Goal: Task Accomplishment & Management: Manage account settings

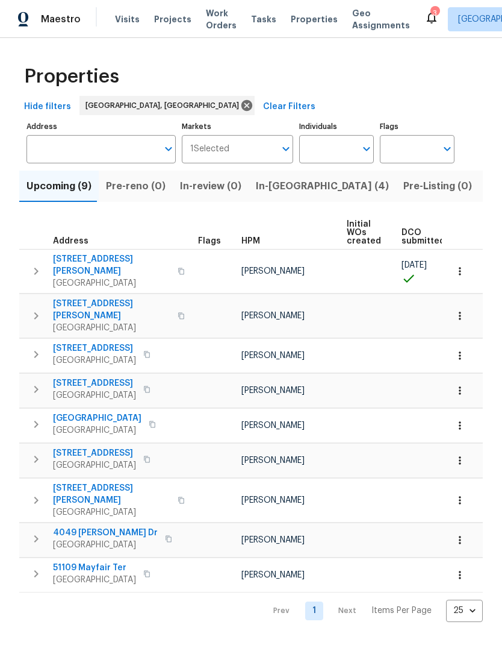
click at [278, 184] on span "In-[GEOGRAPHIC_DATA] (4)" at bounding box center [322, 186] width 133 height 17
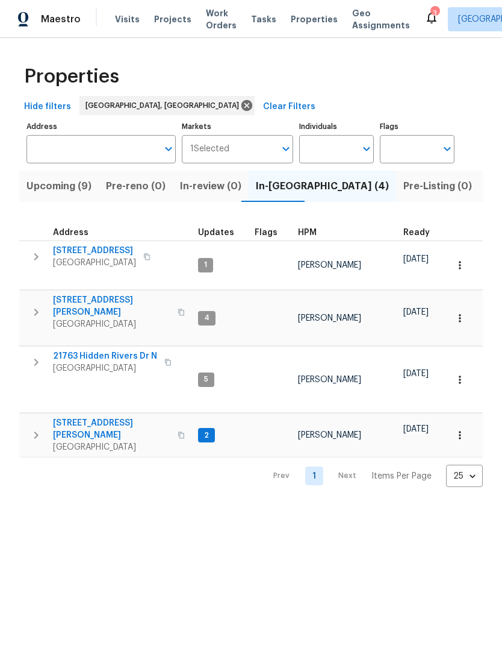
click at [487, 180] on span "Listed (14)" at bounding box center [512, 186] width 51 height 17
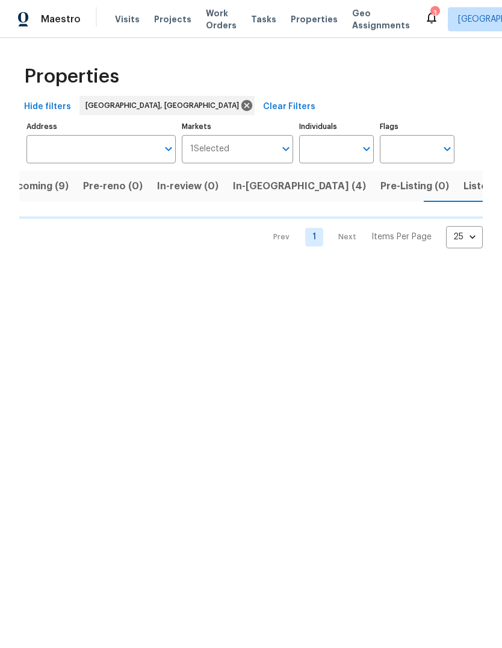
scroll to position [0, 23]
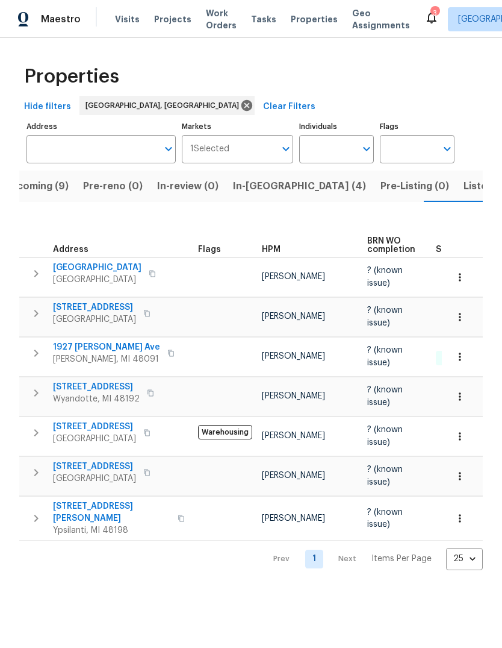
click at [427, 20] on icon at bounding box center [432, 18] width 10 height 12
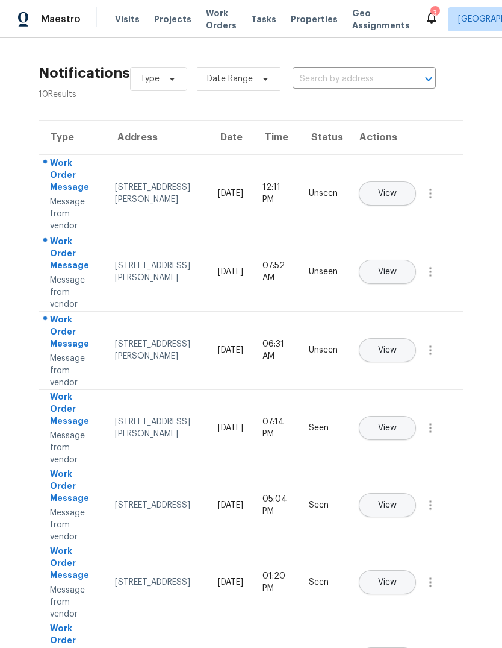
click at [397, 346] on span "View" at bounding box center [387, 350] width 19 height 9
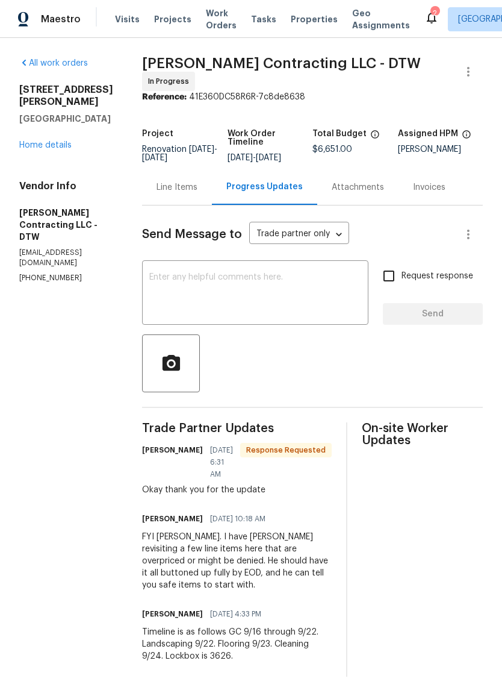
click at [425, 19] on icon at bounding box center [432, 17] width 14 height 14
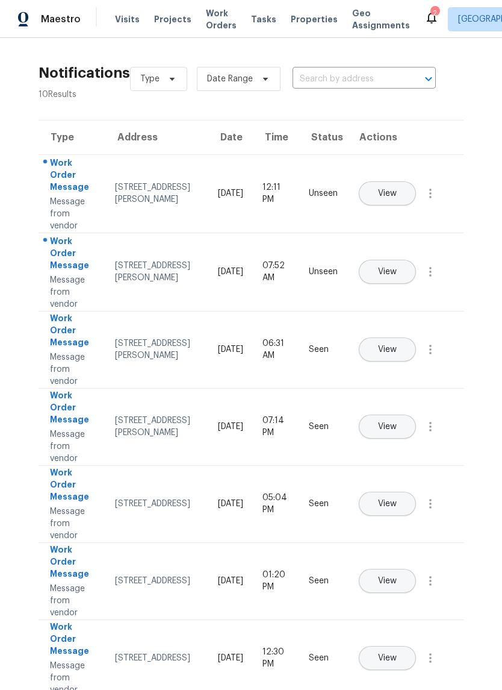
click at [397, 189] on span "View" at bounding box center [387, 193] width 19 height 9
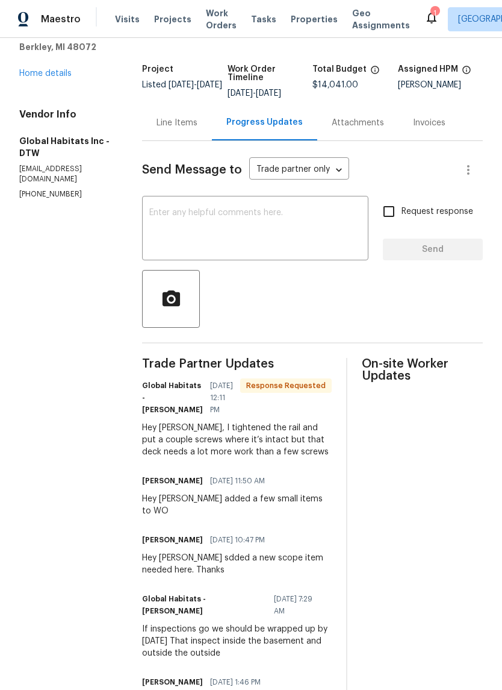
scroll to position [60, 0]
click at [171, 134] on div "Line Items" at bounding box center [177, 122] width 70 height 36
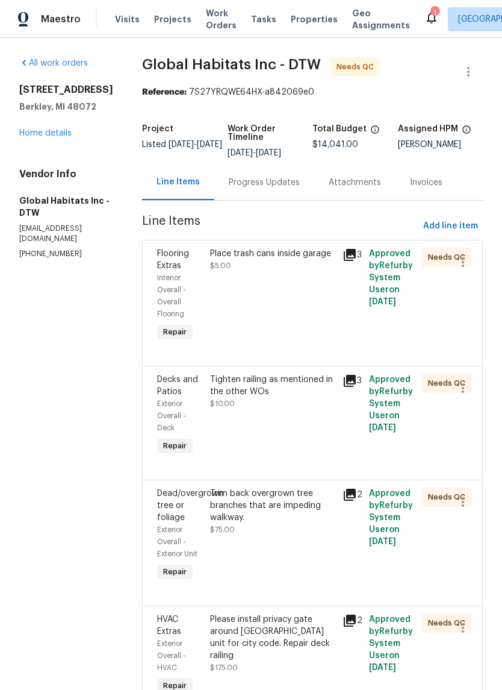
click at [346, 249] on icon at bounding box center [350, 255] width 12 height 12
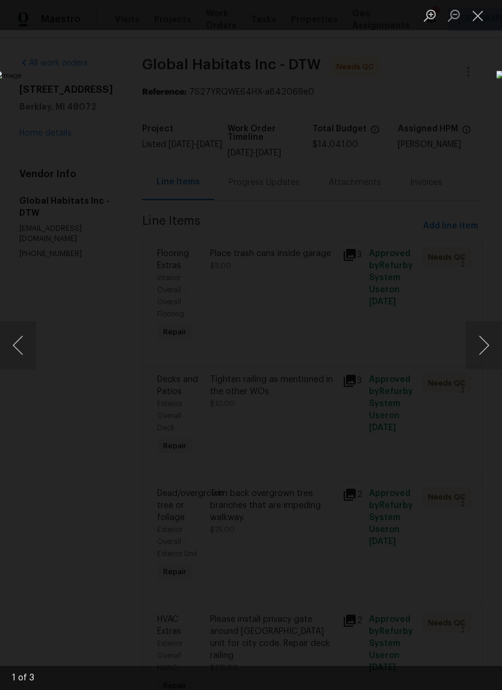
click at [488, 346] on button "Next image" at bounding box center [484, 345] width 36 height 48
click at [476, 20] on button "Close lightbox" at bounding box center [478, 15] width 24 height 21
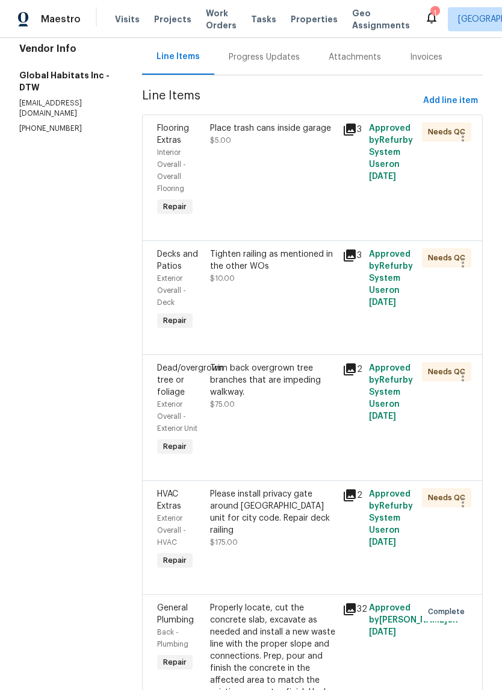
scroll to position [125, 0]
click at [349, 251] on icon at bounding box center [350, 256] width 14 height 14
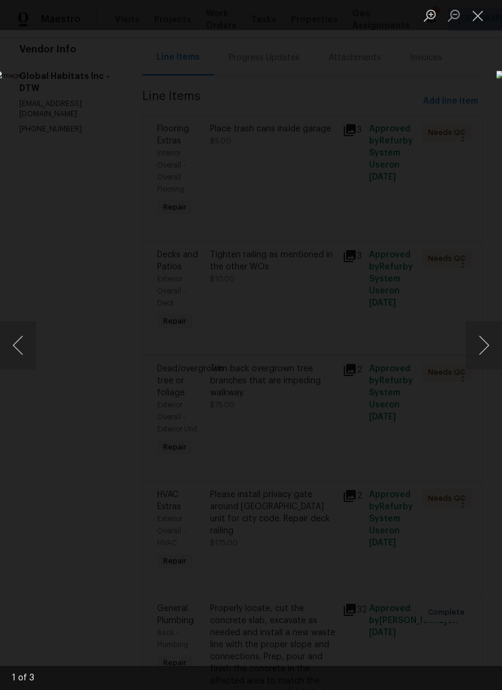
click at [496, 341] on button "Next image" at bounding box center [484, 345] width 36 height 48
click at [489, 345] on button "Next image" at bounding box center [484, 345] width 36 height 48
click at [475, 21] on button "Close lightbox" at bounding box center [478, 15] width 24 height 21
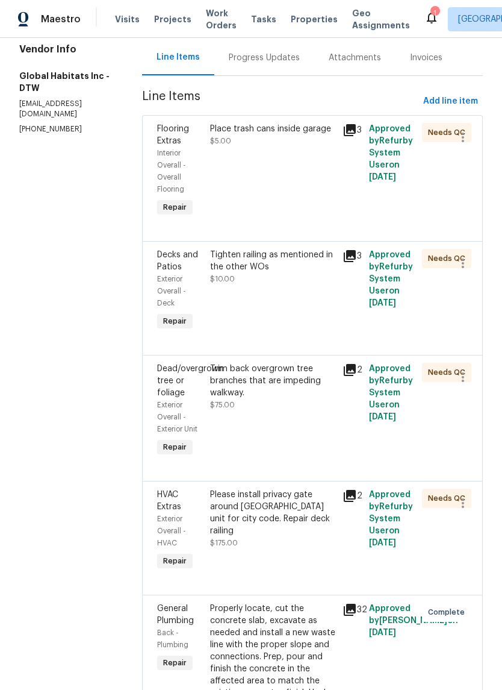
click at [350, 364] on icon at bounding box center [350, 370] width 12 height 12
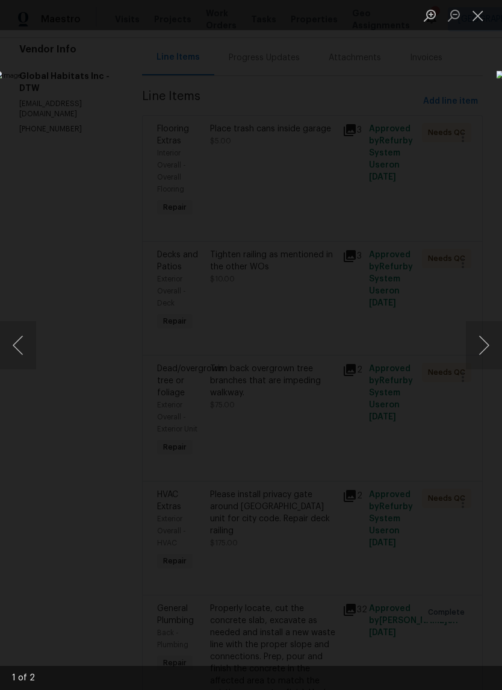
click at [488, 354] on button "Next image" at bounding box center [484, 345] width 36 height 48
click at [486, 358] on button "Next image" at bounding box center [484, 345] width 36 height 48
click at [478, 14] on button "Close lightbox" at bounding box center [478, 15] width 24 height 21
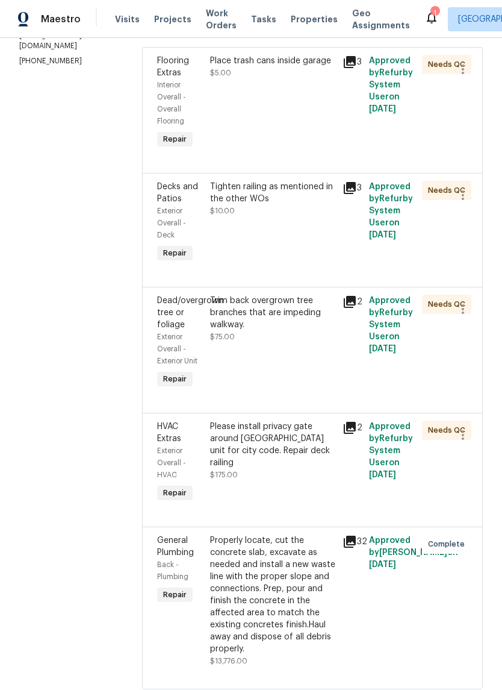
scroll to position [192, 0]
click at [358, 421] on div "2" at bounding box center [352, 428] width 19 height 14
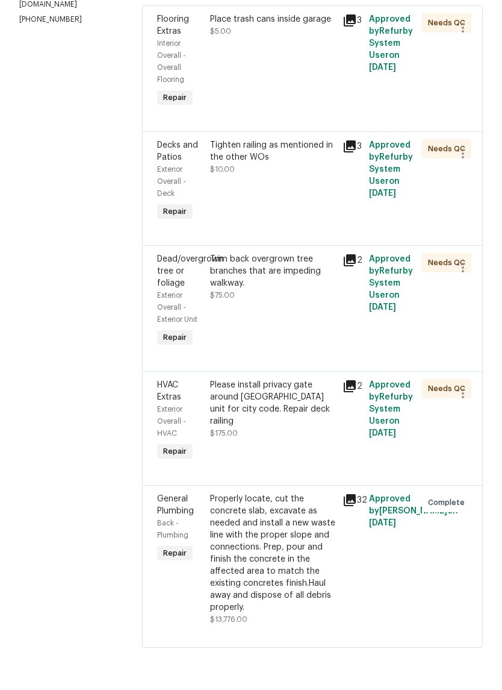
scroll to position [30, 0]
click at [351, 422] on icon at bounding box center [350, 428] width 12 height 12
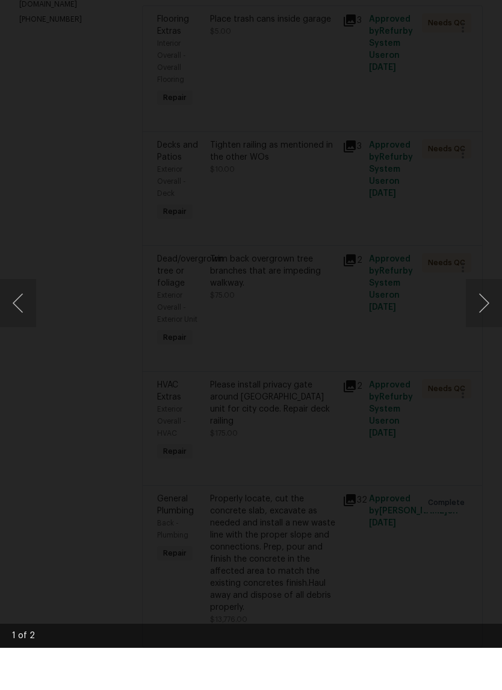
click at [394, 70] on img "Lightbox" at bounding box center [194, 344] width 399 height 548
click at [394, 98] on img "Lightbox" at bounding box center [194, 344] width 399 height 548
click at [394, 70] on img "Lightbox" at bounding box center [194, 344] width 399 height 548
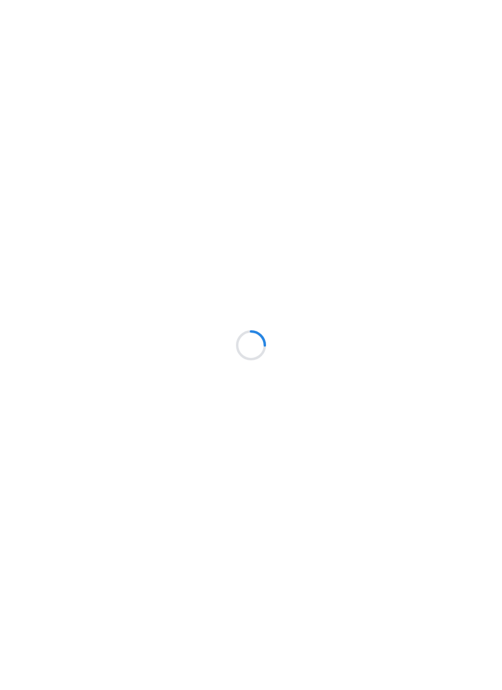
scroll to position [42, 0]
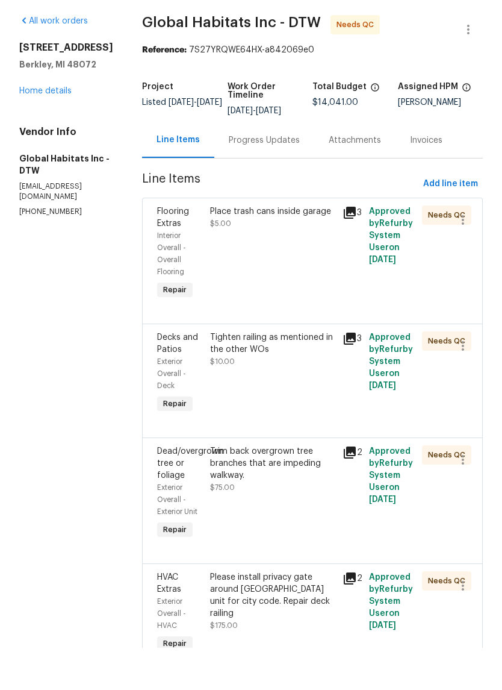
click at [278, 244] on div "Place trash cans inside garage $5.00" at bounding box center [273, 296] width 133 height 104
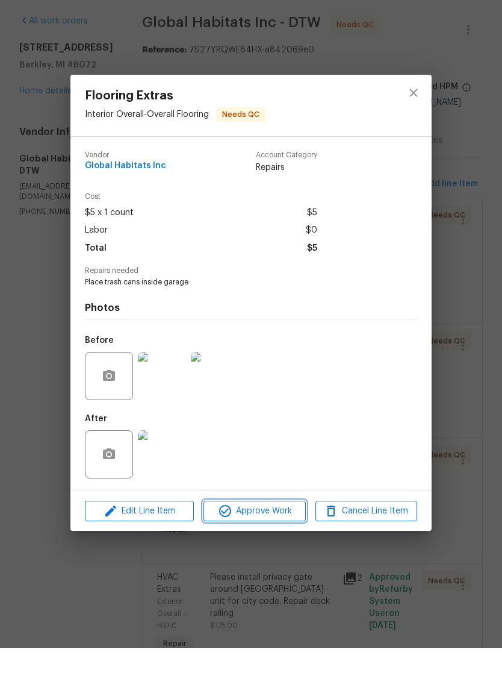
click at [277, 546] on span "Approve Work" at bounding box center [254, 553] width 95 height 15
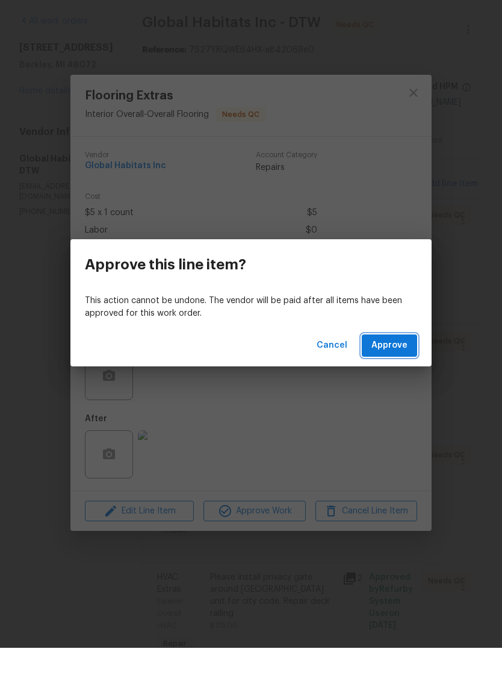
click at [390, 380] on span "Approve" at bounding box center [390, 387] width 36 height 15
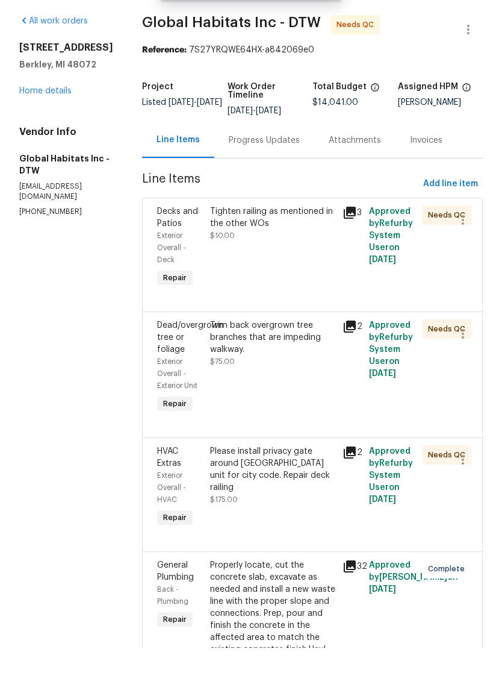
click at [270, 263] on div "Tighten railing as mentioned in the other WOs $10.00" at bounding box center [273, 290] width 133 height 92
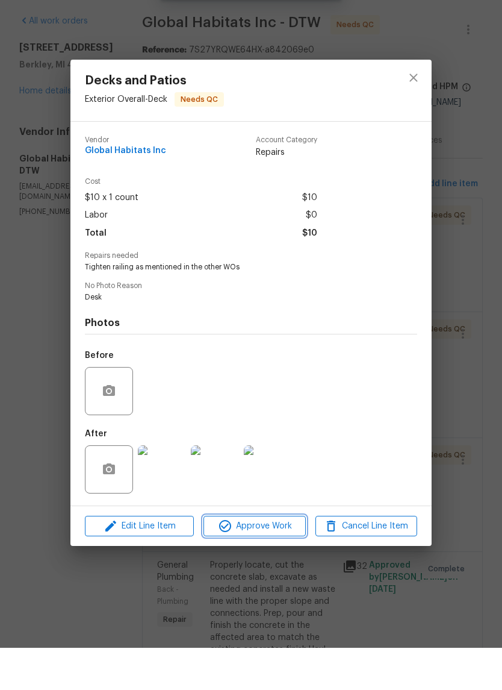
click at [256, 558] on button "Approve Work" at bounding box center [255, 568] width 102 height 21
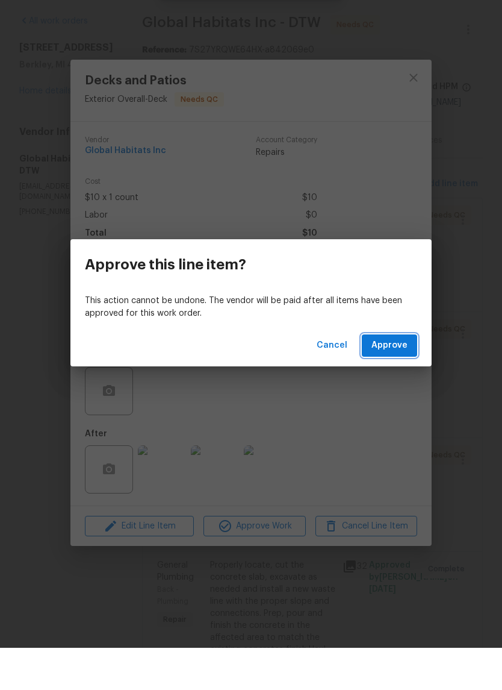
click at [390, 380] on span "Approve" at bounding box center [390, 387] width 36 height 15
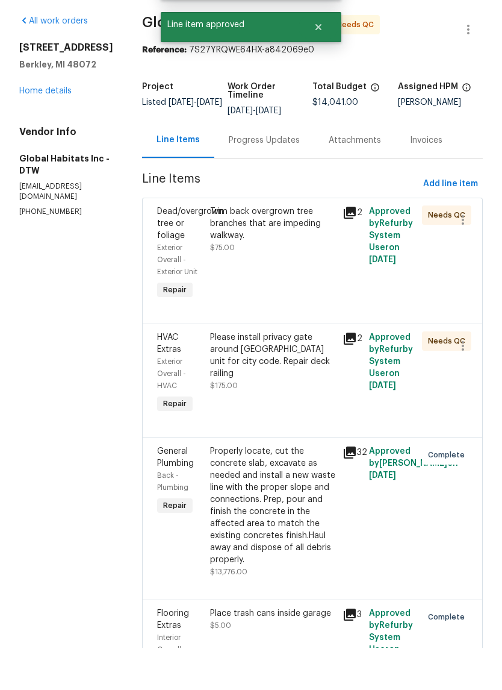
click at [270, 248] on div "Trim back overgrown tree branches that are impeding walkway." at bounding box center [272, 266] width 125 height 36
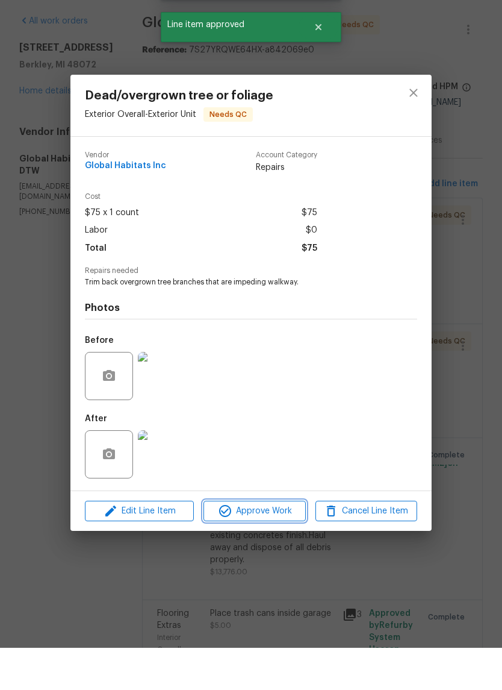
click at [268, 543] on button "Approve Work" at bounding box center [255, 553] width 102 height 21
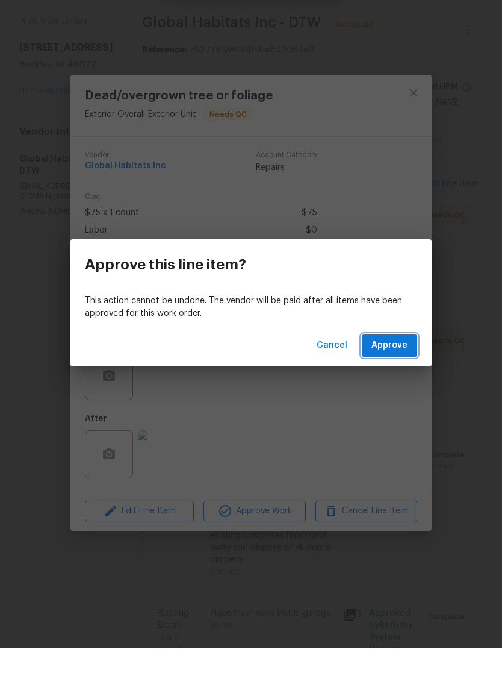
click at [405, 377] on button "Approve" at bounding box center [389, 388] width 55 height 22
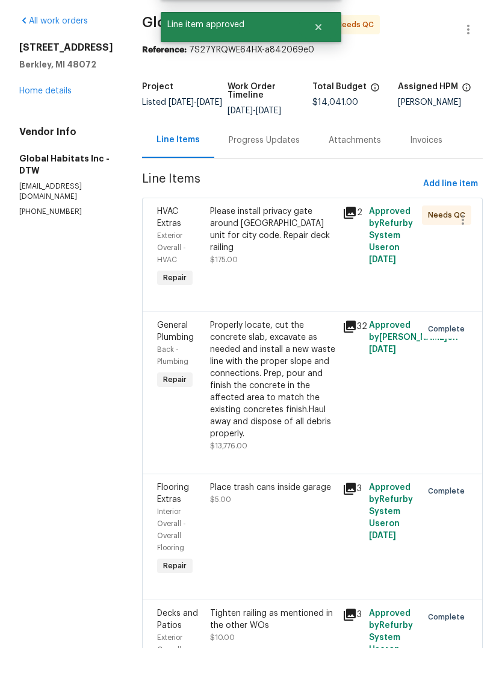
click at [267, 260] on div "Please install privacy gate around hvac unit for city code. Repair deck railing…" at bounding box center [273, 290] width 133 height 92
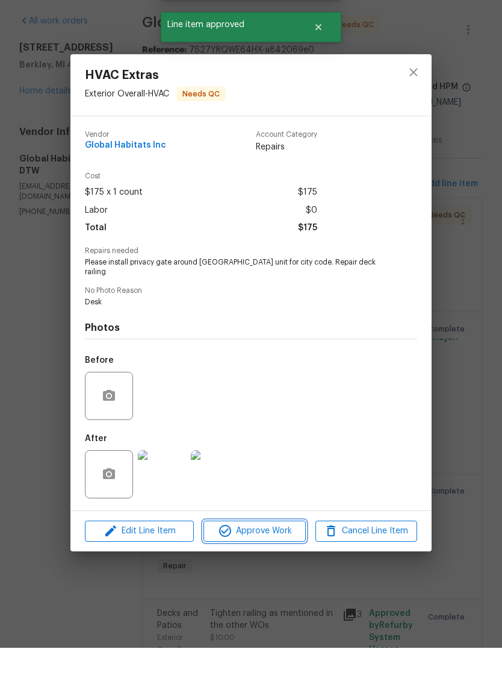
click at [279, 563] on button "Approve Work" at bounding box center [255, 573] width 102 height 21
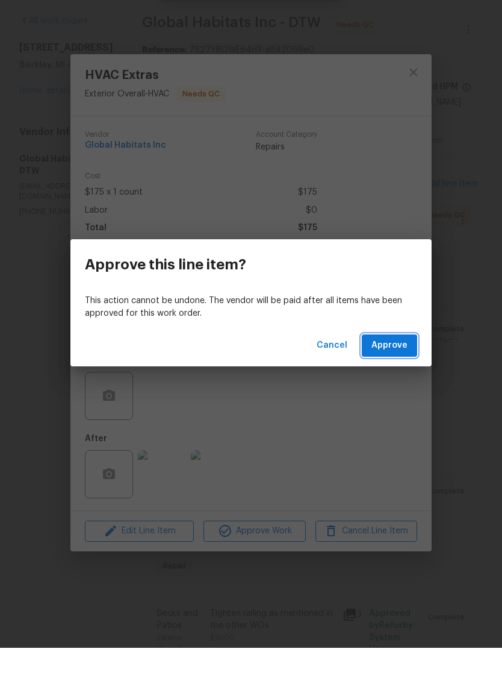
click at [407, 380] on span "Approve" at bounding box center [390, 387] width 36 height 15
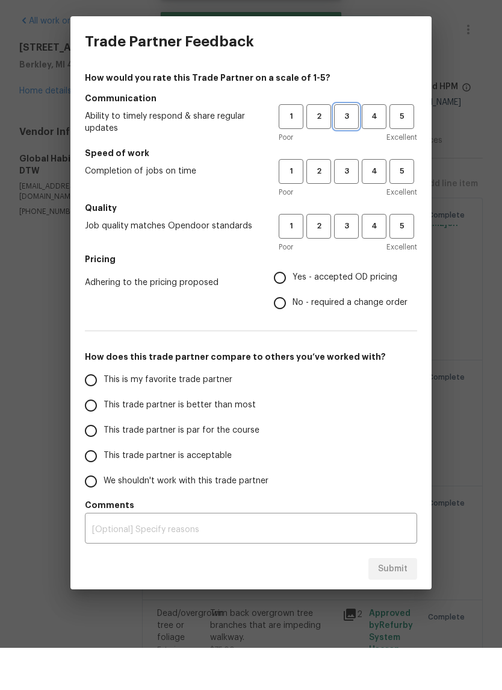
click at [338, 152] on span "3" at bounding box center [347, 159] width 22 height 14
click at [351, 207] on span "3" at bounding box center [347, 214] width 22 height 14
click at [352, 261] on span "3" at bounding box center [347, 268] width 22 height 14
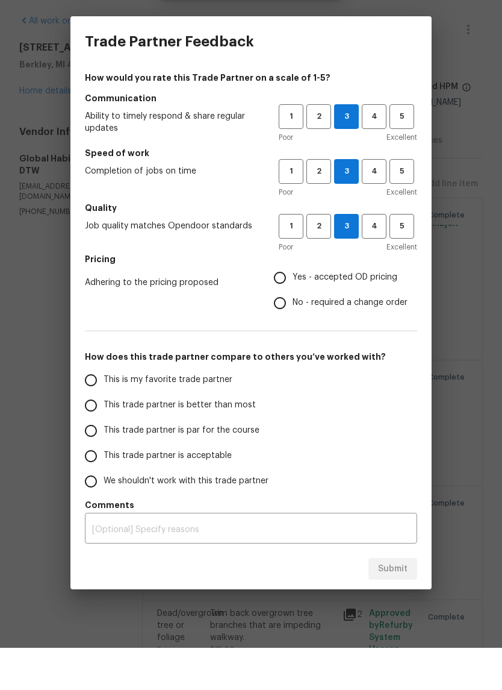
click at [343, 313] on span "Yes - accepted OD pricing" at bounding box center [345, 319] width 105 height 13
click at [293, 307] on input "Yes - accepted OD pricing" at bounding box center [279, 319] width 25 height 25
radio input "true"
click at [203, 466] on span "This trade partner is par for the course" at bounding box center [182, 472] width 156 height 13
click at [104, 460] on input "This trade partner is par for the course" at bounding box center [90, 472] width 25 height 25
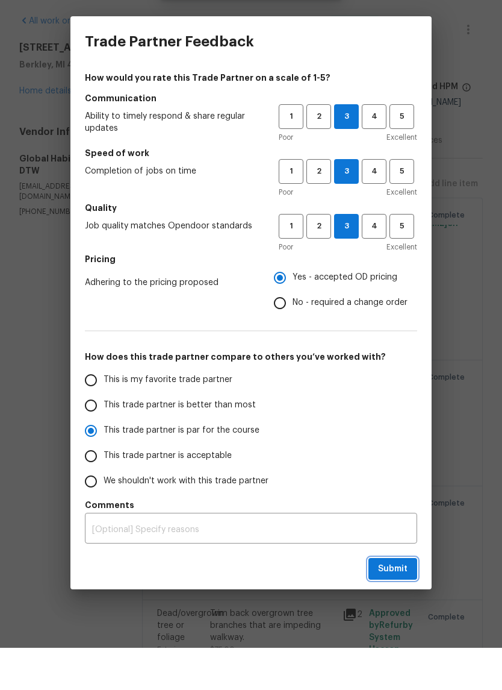
click at [397, 604] on span "Submit" at bounding box center [393, 611] width 30 height 15
radio input "true"
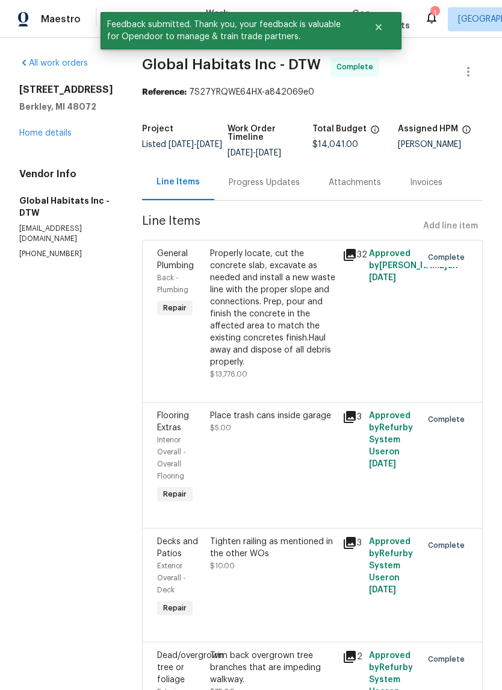
click at [404, 7] on div "Maestro Visits Projects Work Orders Tasks Properties Geo Assignments 1 Detroit,…" at bounding box center [251, 19] width 502 height 38
click at [425, 20] on icon at bounding box center [432, 17] width 14 height 14
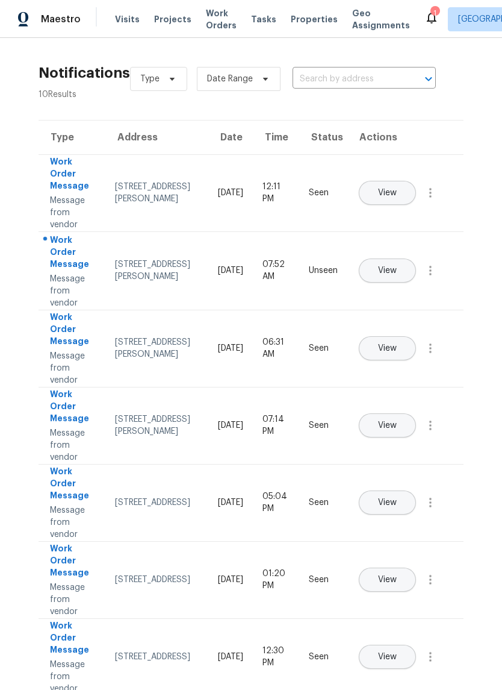
click at [416, 258] on button "View" at bounding box center [387, 270] width 57 height 24
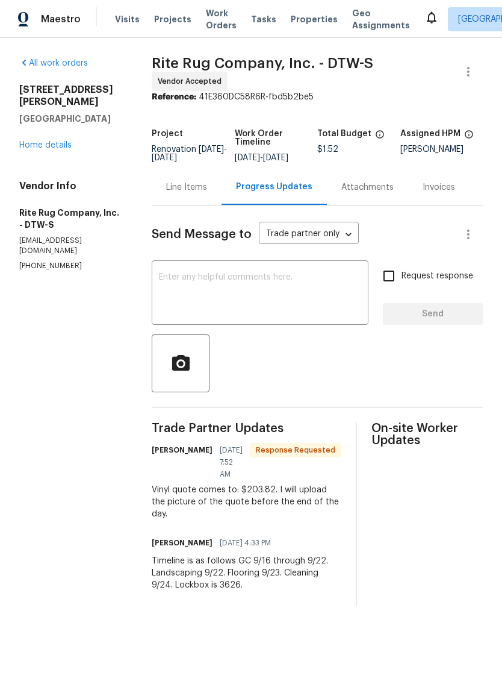
click at [308, 19] on span "Properties" at bounding box center [314, 19] width 47 height 12
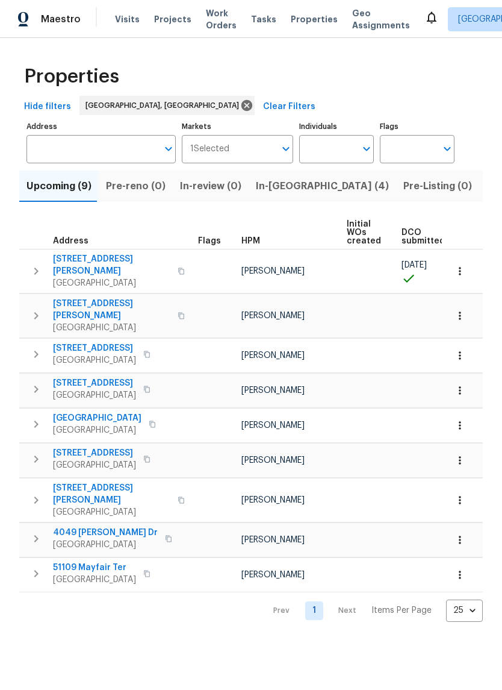
click at [131, 14] on span "Visits" at bounding box center [127, 19] width 25 height 12
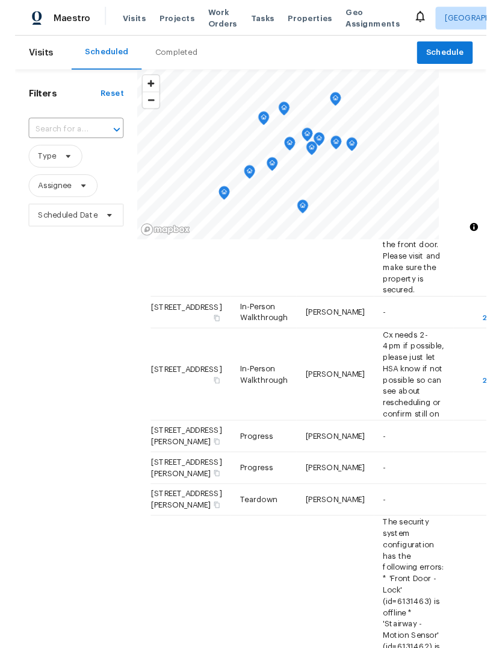
scroll to position [249, 0]
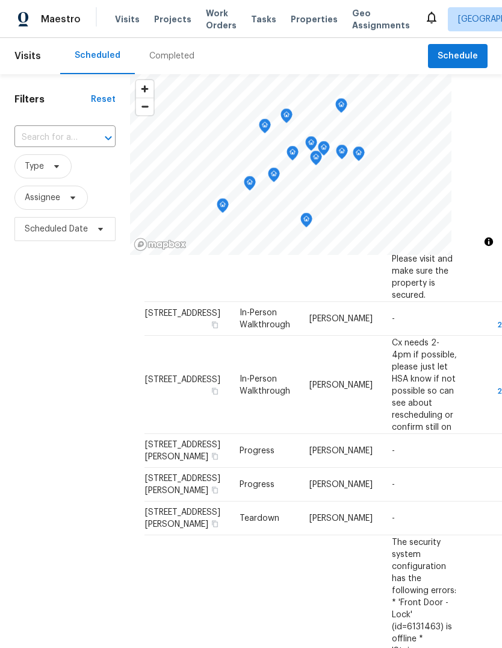
click at [215, 16] on span "Work Orders" at bounding box center [221, 19] width 31 height 24
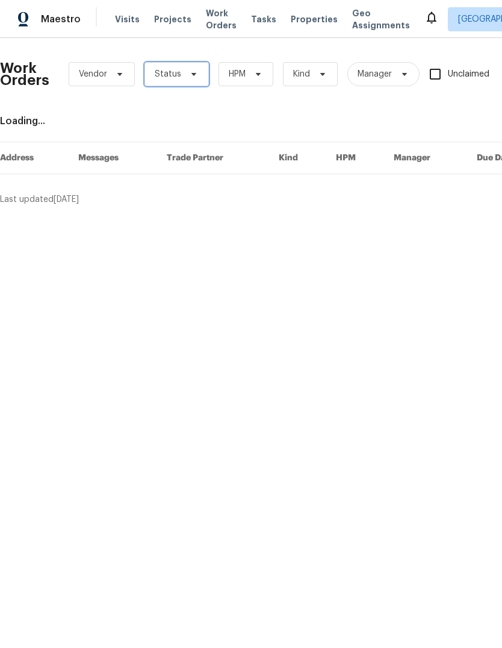
click at [194, 78] on icon at bounding box center [194, 74] width 10 height 10
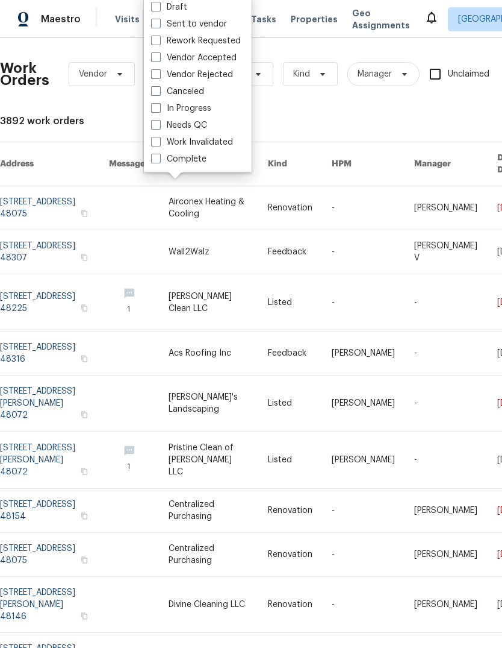
click at [197, 130] on label "Needs QC" at bounding box center [179, 125] width 56 height 12
click at [159, 127] on input "Needs QC" at bounding box center [155, 123] width 8 height 8
checkbox input "true"
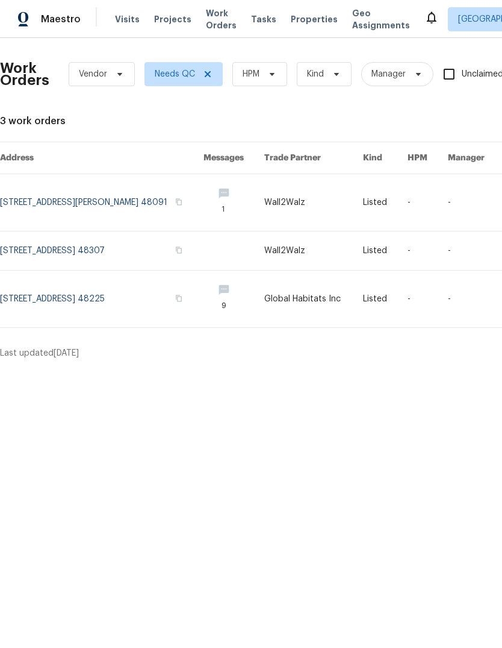
click at [148, 252] on link at bounding box center [102, 250] width 204 height 39
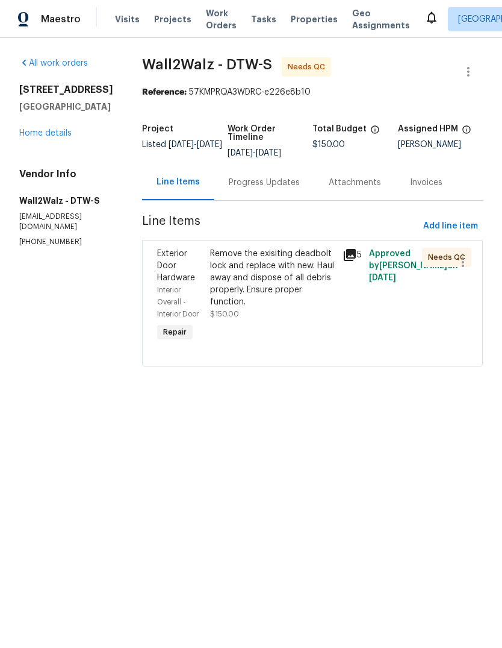
click at [294, 266] on div "Remove the exisiting deadbolt lock and replace with new. Haul away and dispose …" at bounding box center [272, 278] width 125 height 60
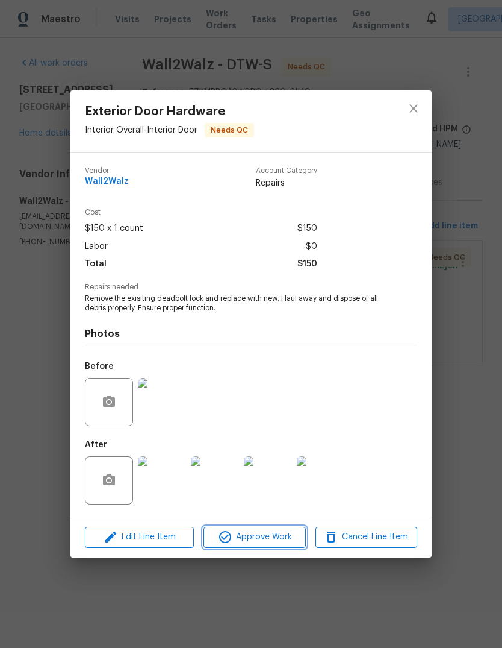
click at [267, 529] on button "Approve Work" at bounding box center [255, 537] width 102 height 21
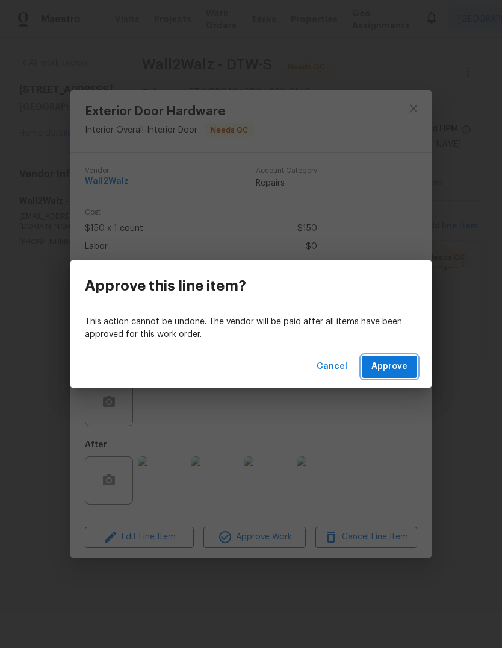
click at [371, 370] on button "Approve" at bounding box center [389, 366] width 55 height 22
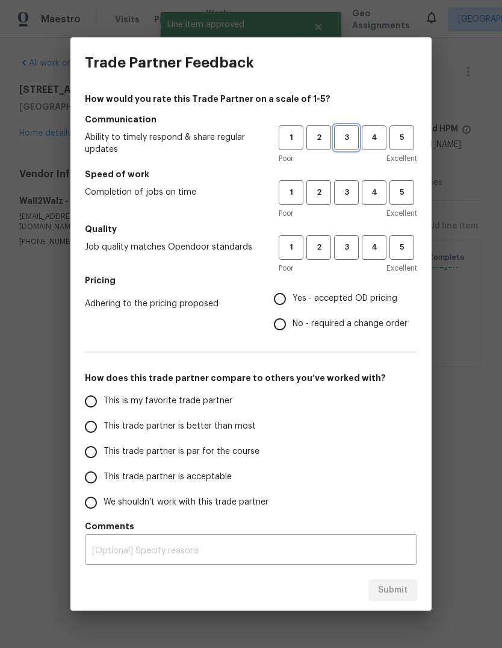
click at [352, 131] on span "3" at bounding box center [347, 138] width 22 height 14
click at [352, 186] on span "3" at bounding box center [347, 193] width 22 height 14
click at [349, 255] on button "3" at bounding box center [346, 247] width 25 height 25
click at [363, 302] on span "Yes - accepted OD pricing" at bounding box center [345, 298] width 105 height 13
click at [293, 302] on input "Yes - accepted OD pricing" at bounding box center [279, 298] width 25 height 25
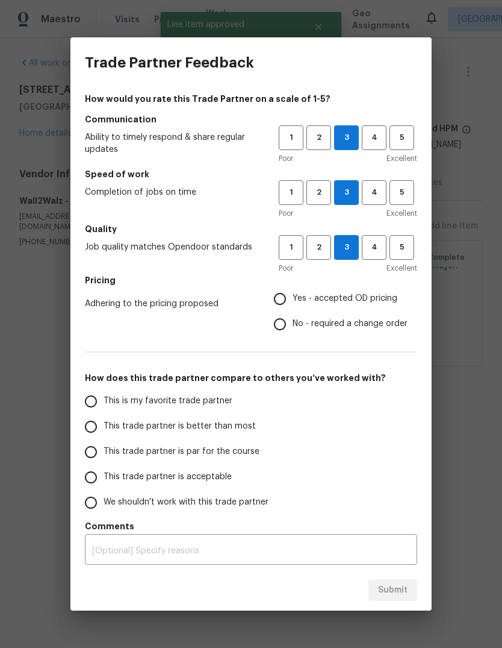
radio input "true"
click at [205, 455] on span "This trade partner is par for the course" at bounding box center [182, 451] width 156 height 13
click at [104, 455] on input "This trade partner is par for the course" at bounding box center [90, 451] width 25 height 25
click at [390, 592] on span "Submit" at bounding box center [393, 590] width 30 height 15
radio input "true"
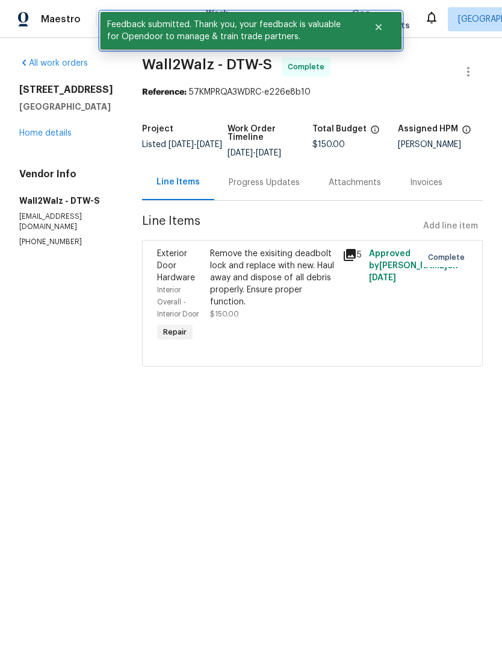
click at [381, 23] on icon "Close" at bounding box center [379, 27] width 10 height 10
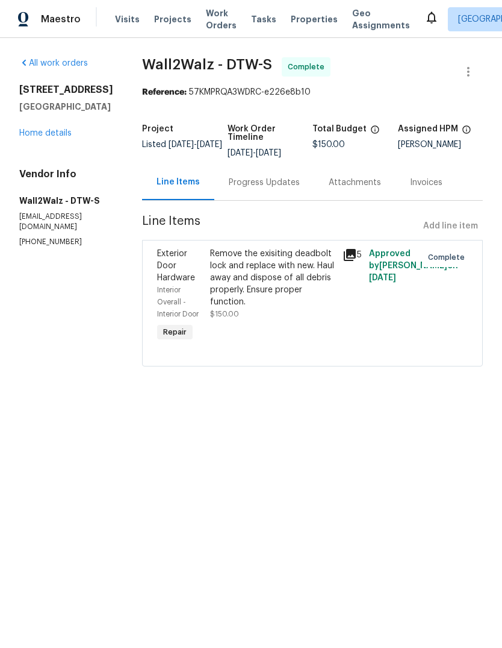
click at [206, 19] on span "Work Orders" at bounding box center [221, 19] width 31 height 24
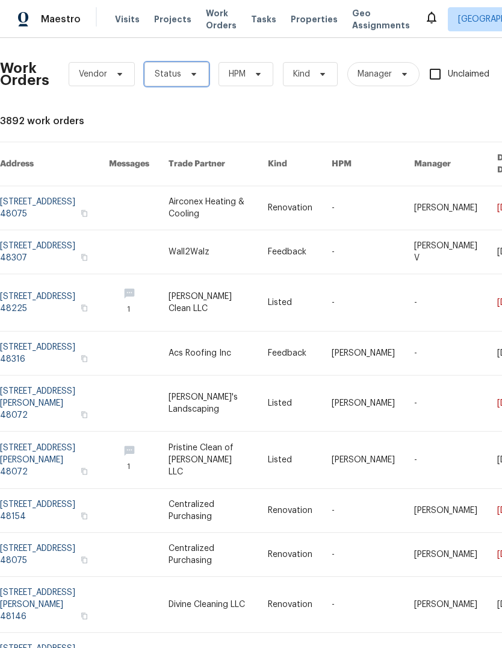
click at [195, 78] on icon at bounding box center [194, 74] width 10 height 10
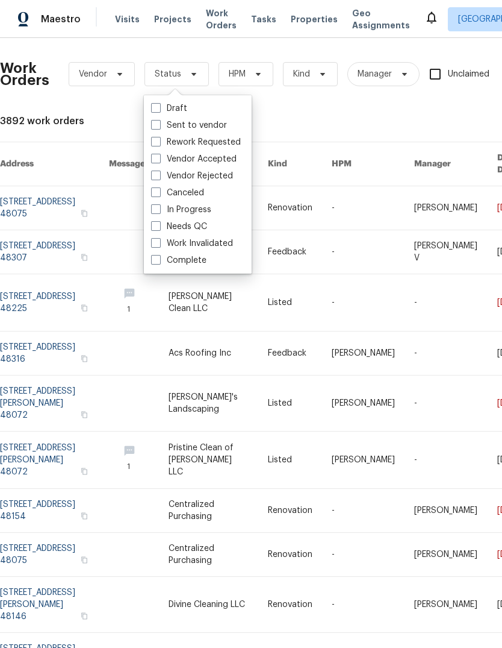
click at [195, 224] on label "Needs QC" at bounding box center [179, 226] width 56 height 12
click at [159, 224] on input "Needs QC" at bounding box center [155, 224] width 8 height 8
checkbox input "true"
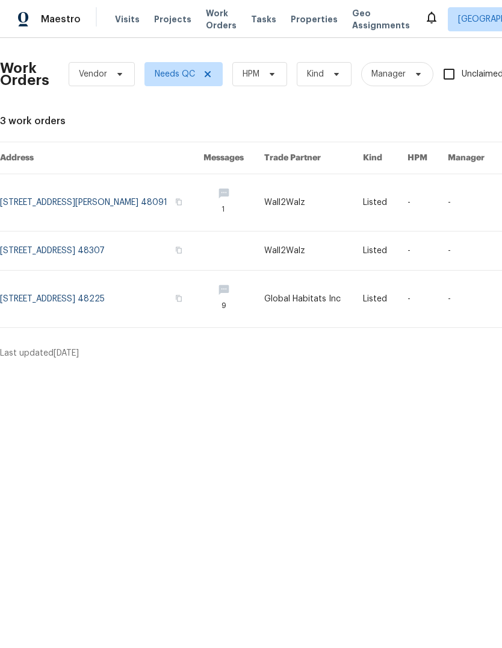
click at [87, 199] on link at bounding box center [102, 202] width 204 height 57
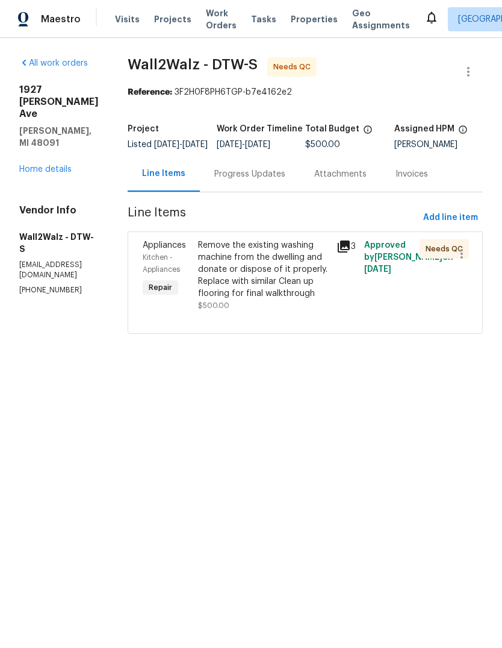
click at [249, 268] on div "Remove the existing washing machine from the dwelling and donate or dispose of …" at bounding box center [263, 269] width 131 height 60
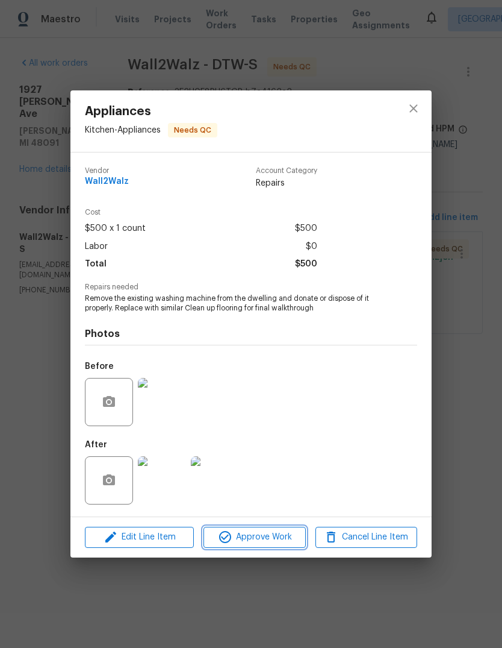
click at [269, 533] on span "Approve Work" at bounding box center [254, 537] width 95 height 15
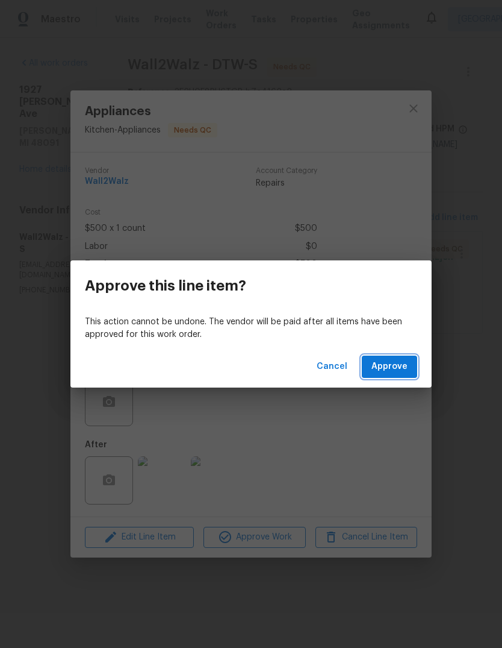
click at [386, 367] on span "Approve" at bounding box center [390, 366] width 36 height 15
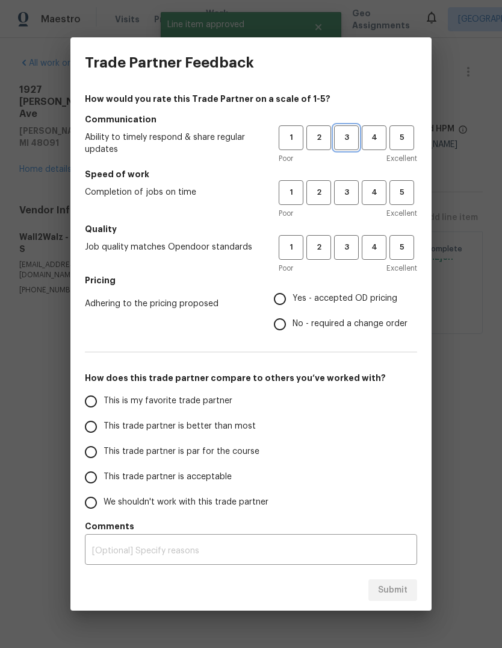
click at [347, 138] on span "3" at bounding box center [347, 138] width 22 height 14
click at [349, 189] on span "3" at bounding box center [347, 193] width 22 height 14
click at [352, 243] on span "3" at bounding box center [347, 247] width 22 height 14
click at [345, 295] on span "Yes - accepted OD pricing" at bounding box center [345, 298] width 105 height 13
click at [293, 295] on input "Yes - accepted OD pricing" at bounding box center [279, 298] width 25 height 25
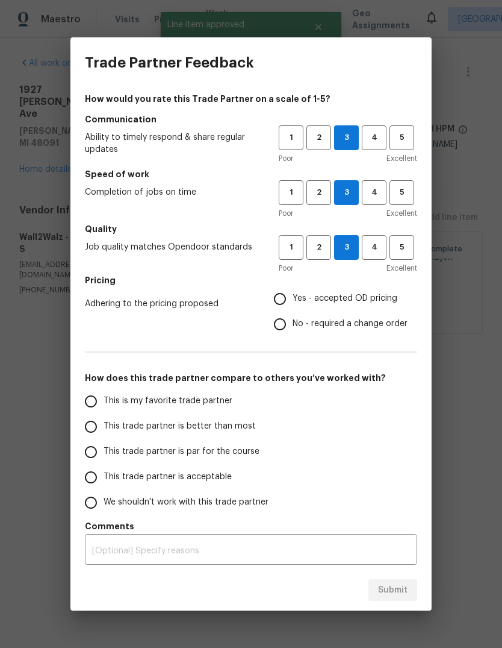
radio input "true"
click at [217, 451] on span "This trade partner is par for the course" at bounding box center [182, 451] width 156 height 13
click at [104, 451] on input "This trade partner is par for the course" at bounding box center [90, 451] width 25 height 25
click at [402, 582] on button "Submit" at bounding box center [393, 590] width 49 height 22
radio input "true"
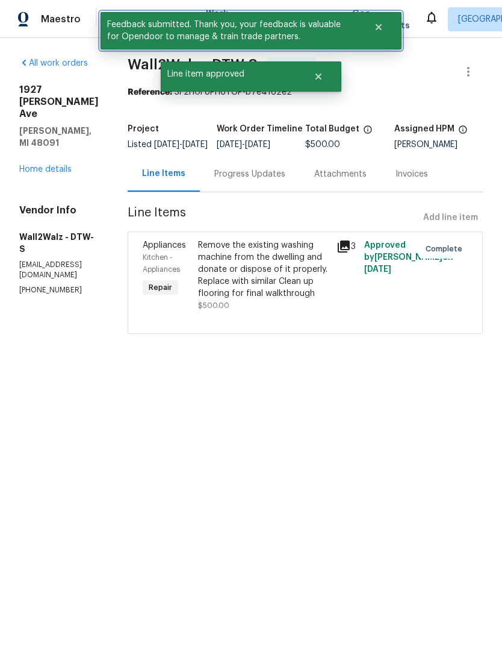
click at [390, 30] on button "Close" at bounding box center [379, 27] width 40 height 24
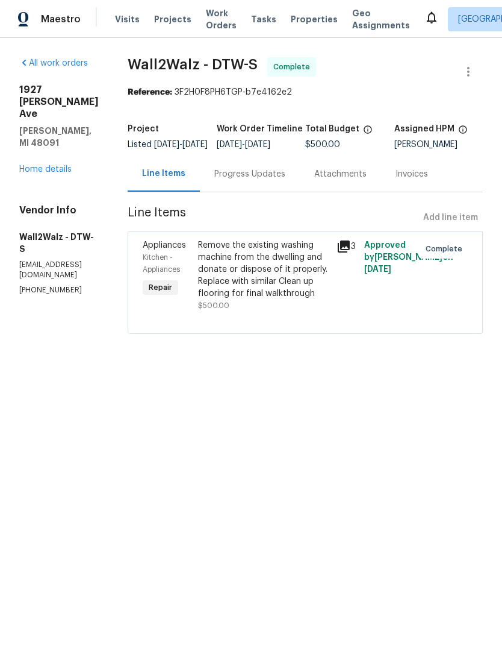
click at [329, 54] on div "All work orders 1927 Jarvis Ave Warren, MI 48091 Home details Vendor Info Wall2…" at bounding box center [251, 203] width 502 height 330
click at [212, 26] on span "Work Orders" at bounding box center [221, 19] width 31 height 24
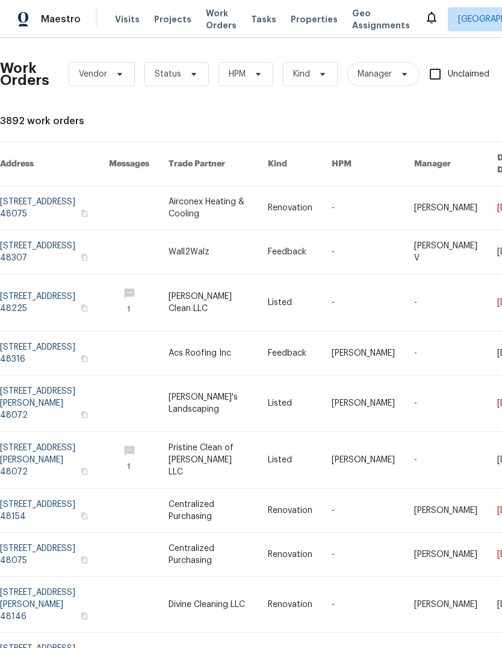
click at [206, 24] on span "Work Orders" at bounding box center [221, 19] width 31 height 24
click at [208, 23] on span "Work Orders" at bounding box center [221, 19] width 31 height 24
click at [189, 76] on icon at bounding box center [194, 74] width 10 height 10
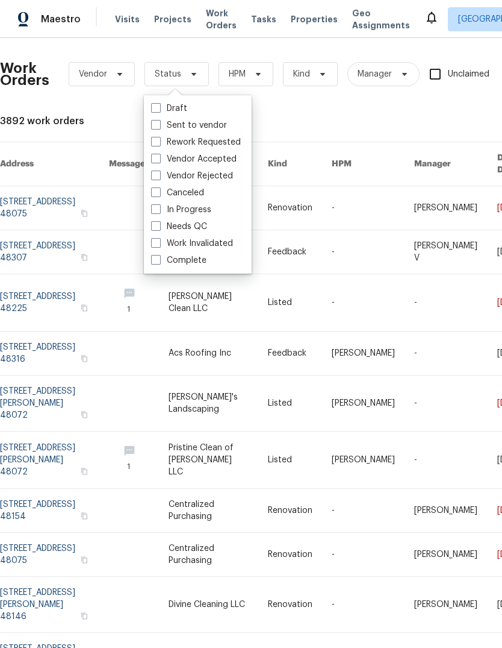
click at [196, 227] on label "Needs QC" at bounding box center [179, 226] width 56 height 12
click at [159, 227] on input "Needs QC" at bounding box center [155, 224] width 8 height 8
checkbox input "true"
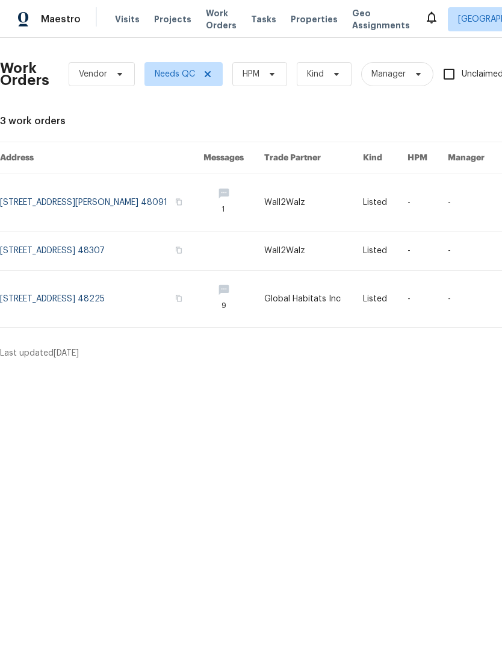
click at [135, 300] on link at bounding box center [102, 298] width 204 height 57
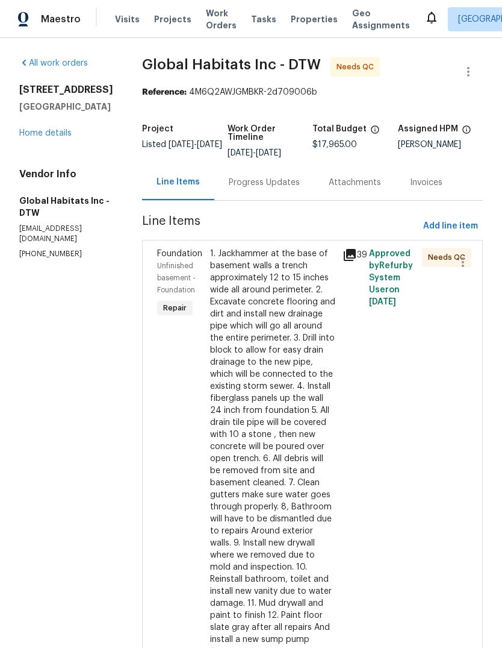
click at [275, 457] on div "1. Jackhammer at the base of basement walls a trench approximately 12 to 15 inc…" at bounding box center [272, 447] width 125 height 398
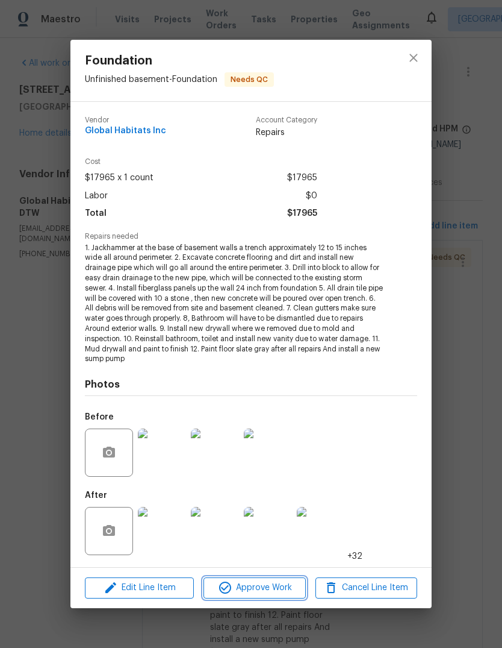
click at [293, 577] on button "Approve Work" at bounding box center [255, 587] width 102 height 21
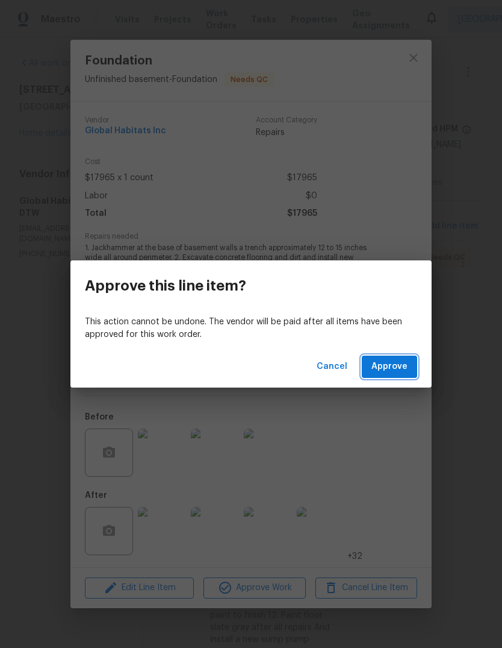
click at [408, 363] on button "Approve" at bounding box center [389, 366] width 55 height 22
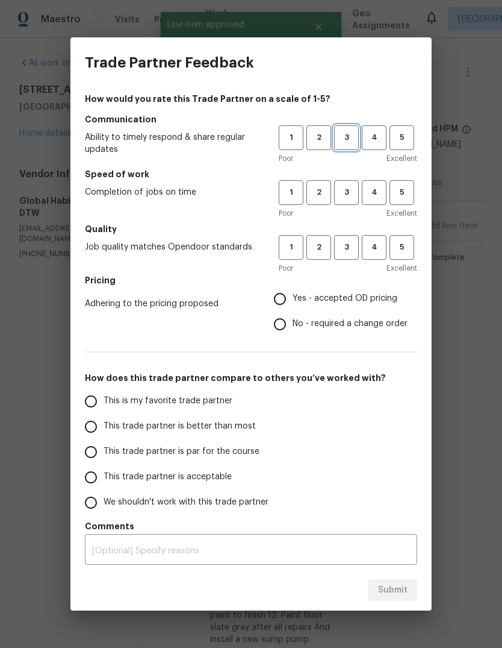
click at [346, 147] on button "3" at bounding box center [346, 137] width 25 height 25
click at [342, 201] on button "3" at bounding box center [346, 192] width 25 height 25
click at [343, 249] on span "3" at bounding box center [347, 247] width 22 height 14
click at [350, 316] on label "No - required a change order" at bounding box center [337, 323] width 140 height 25
click at [293, 316] on input "No - required a change order" at bounding box center [279, 323] width 25 height 25
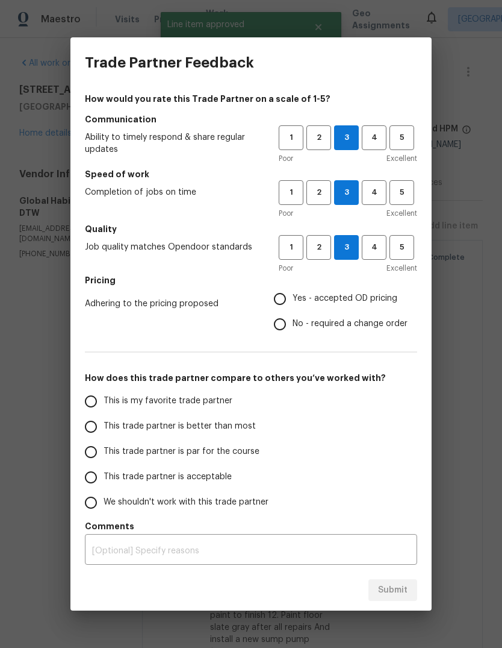
radio input "true"
click at [376, 296] on span "Yes - accepted OD pricing" at bounding box center [345, 298] width 105 height 13
click at [293, 296] on input "Yes - accepted OD pricing" at bounding box center [279, 298] width 25 height 25
radio input "true"
click at [236, 445] on span "This trade partner is par for the course" at bounding box center [182, 451] width 156 height 13
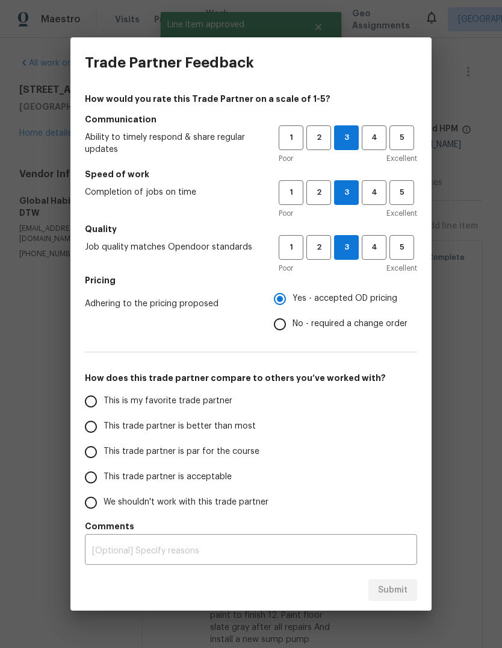
click at [104, 445] on input "This trade partner is par for the course" at bounding box center [90, 451] width 25 height 25
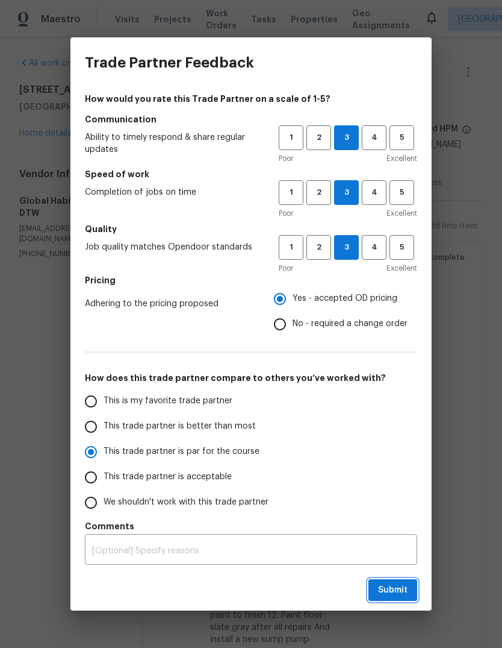
click at [399, 580] on button "Submit" at bounding box center [393, 590] width 49 height 22
radio input "true"
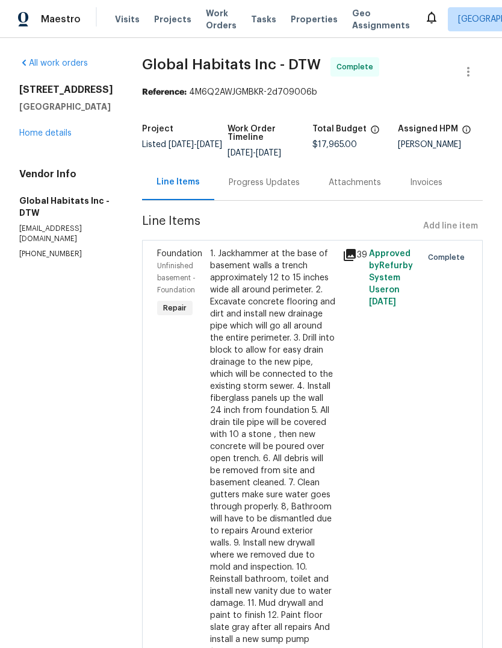
click at [398, 577] on div "Approved by Refurby System User on 9/16/2025" at bounding box center [392, 452] width 53 height 417
click at [206, 18] on span "Work Orders" at bounding box center [221, 19] width 31 height 24
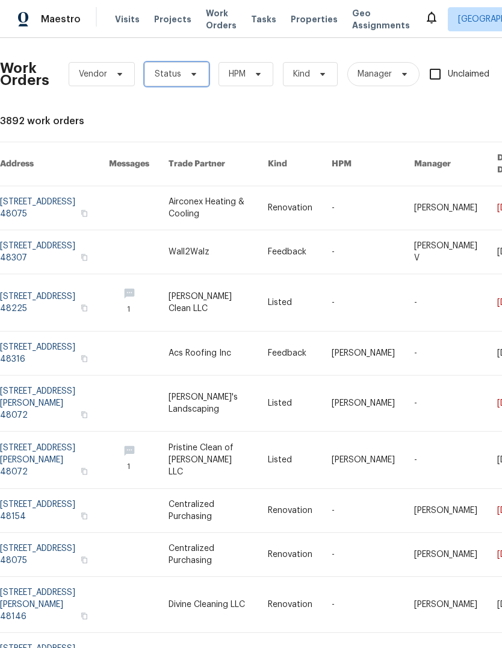
click at [175, 63] on span "Status" at bounding box center [177, 74] width 64 height 24
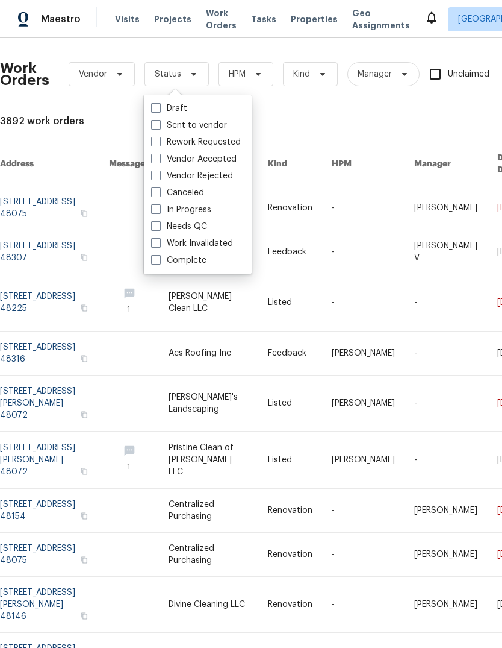
click at [180, 225] on label "Needs QC" at bounding box center [179, 226] width 56 height 12
click at [159, 225] on input "Needs QC" at bounding box center [155, 224] width 8 height 8
checkbox input "true"
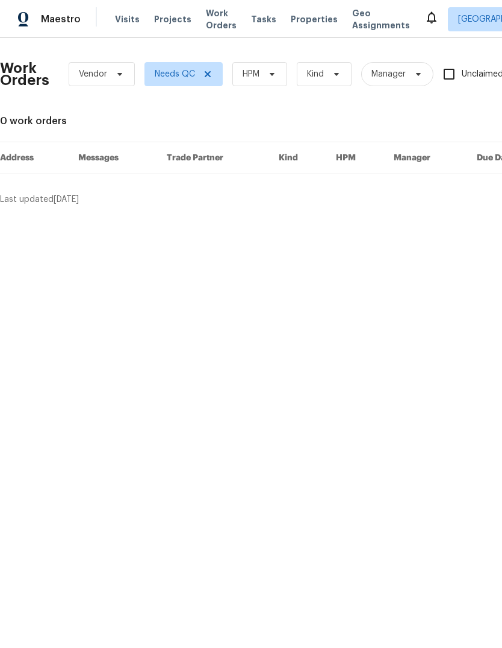
click at [291, 14] on span "Properties" at bounding box center [314, 19] width 47 height 12
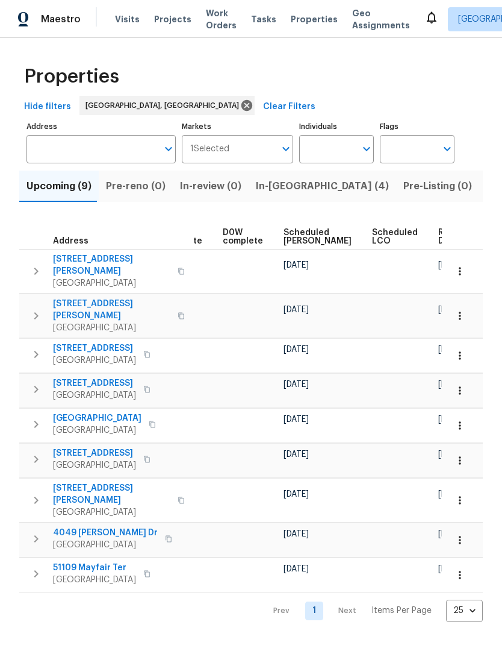
scroll to position [0, 303]
click at [487, 187] on span "Listed (14)" at bounding box center [512, 186] width 51 height 17
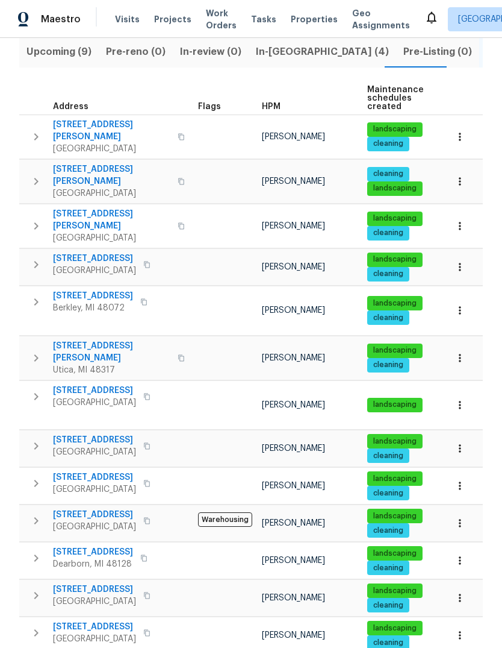
scroll to position [133, 0]
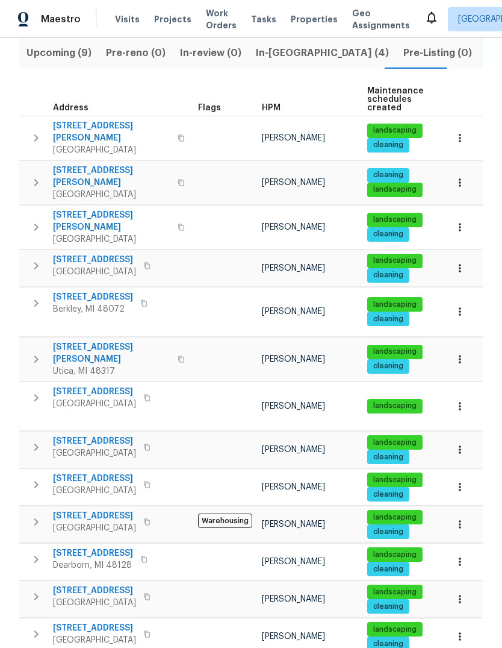
click at [107, 386] on span "20612 Kingsville St" at bounding box center [94, 392] width 83 height 12
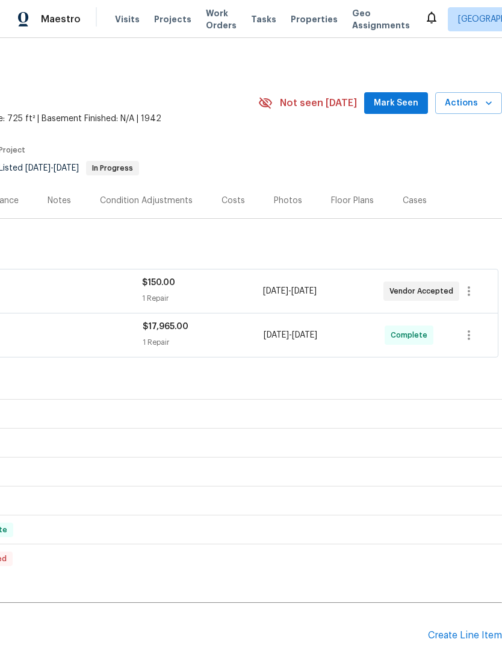
scroll to position [0, 178]
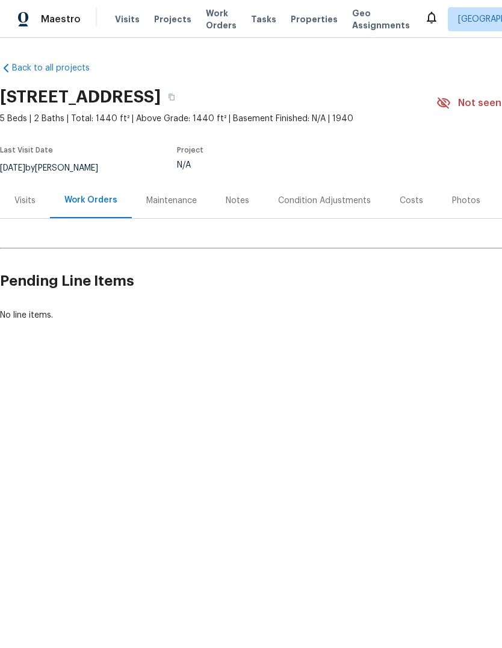
click at [452, 206] on div "Photos" at bounding box center [466, 201] width 28 height 12
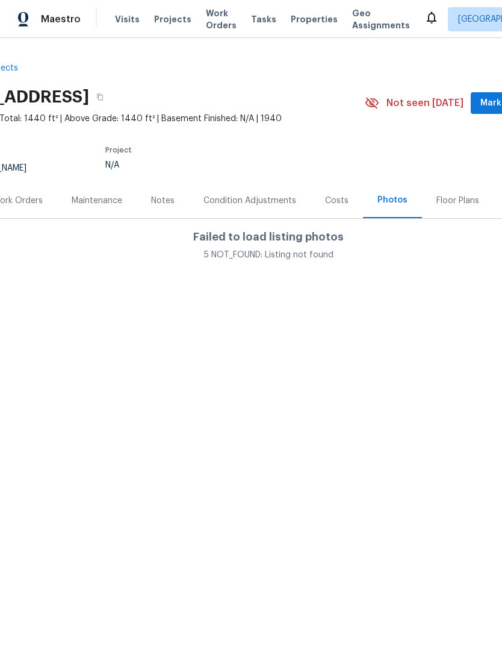
scroll to position [0, 117]
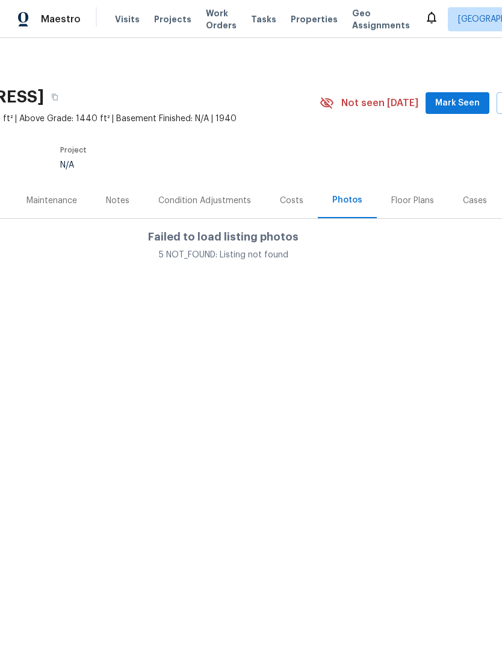
click at [410, 202] on div "Floor Plans" at bounding box center [413, 201] width 43 height 12
